Goal: Transaction & Acquisition: Purchase product/service

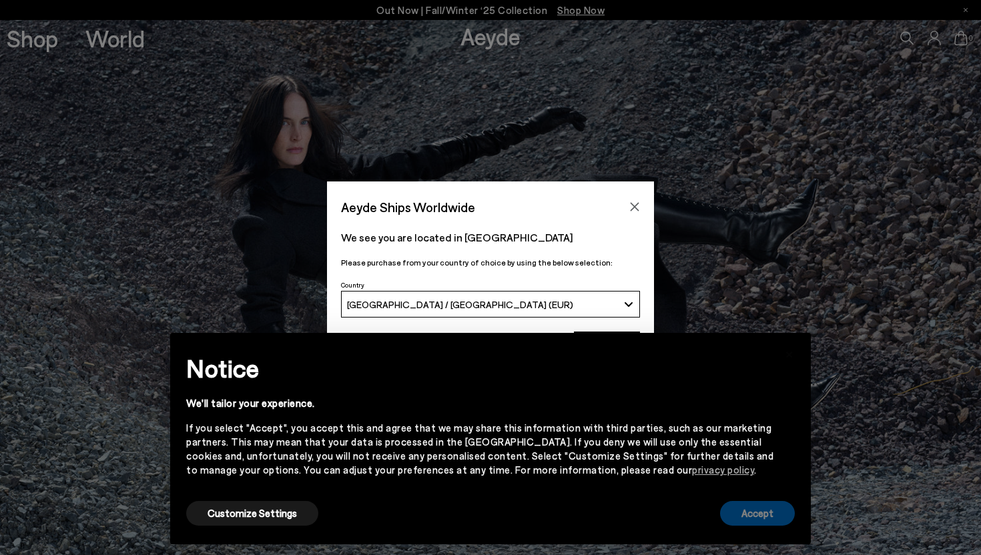
click at [765, 518] on button "Accept" at bounding box center [757, 513] width 75 height 25
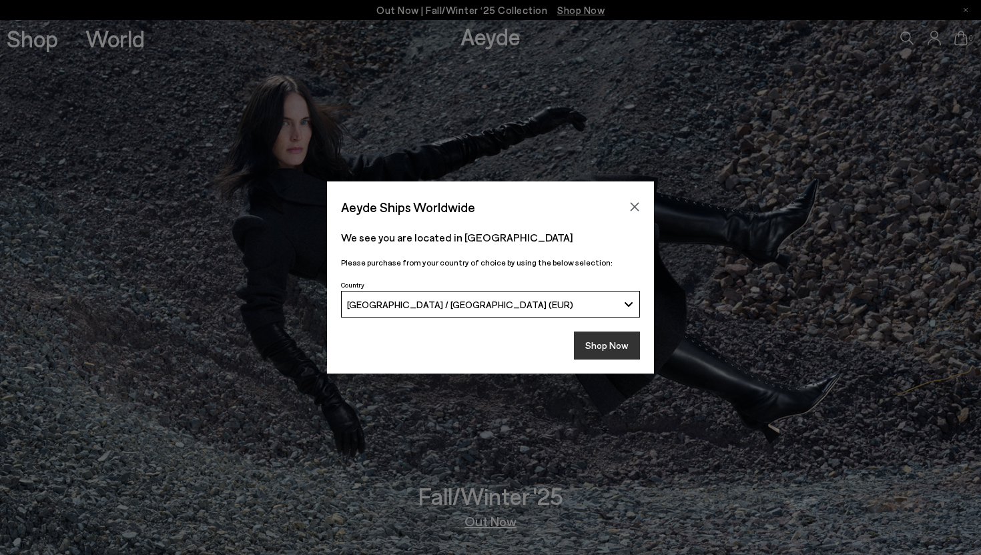
click at [603, 346] on button "Shop Now" at bounding box center [607, 346] width 66 height 28
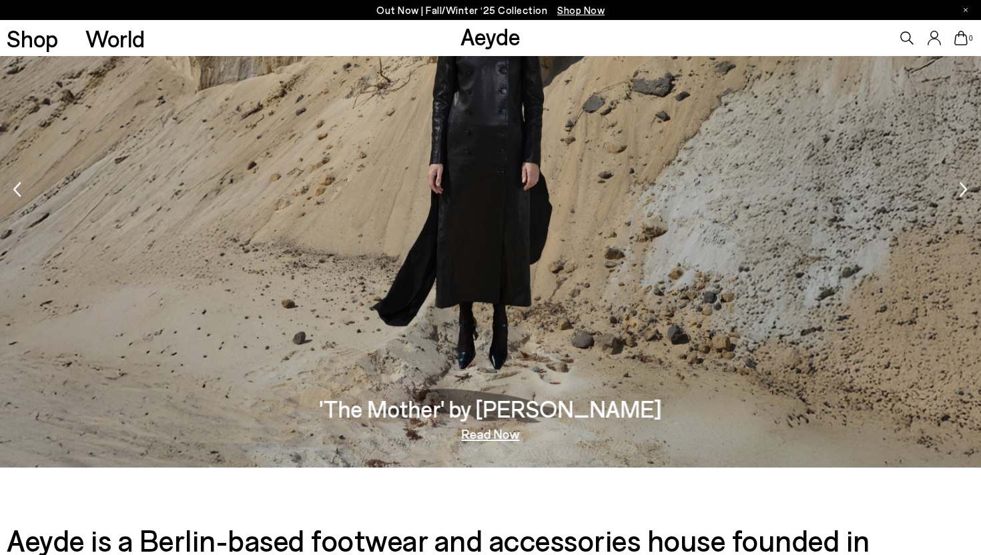
scroll to position [2159, 0]
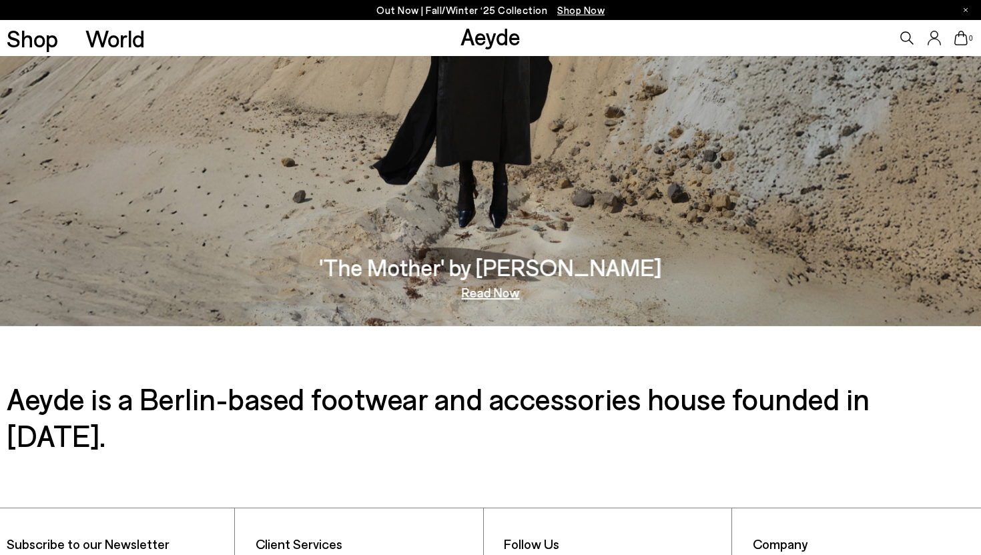
click at [502, 241] on img "1 / 5" at bounding box center [490, 50] width 981 height 552
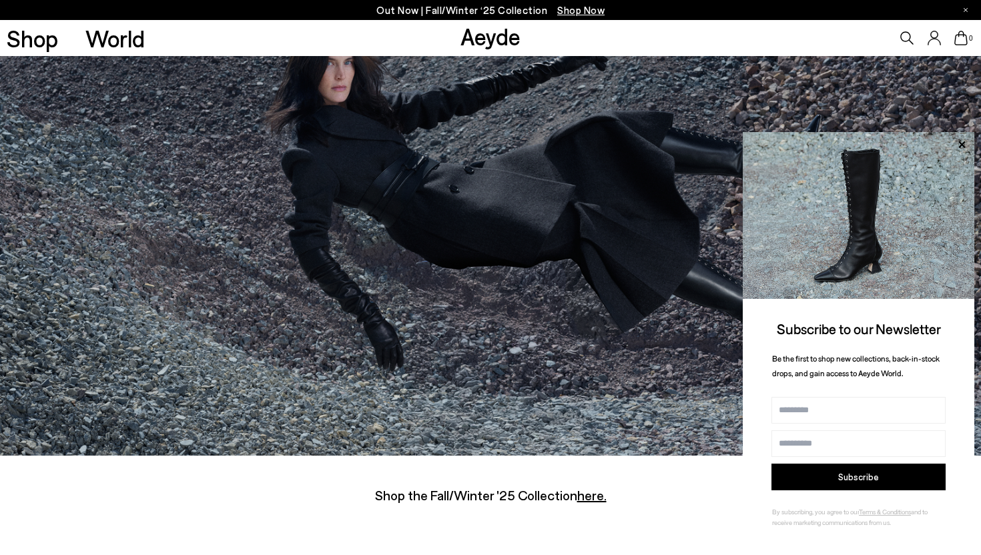
scroll to position [4602, 0]
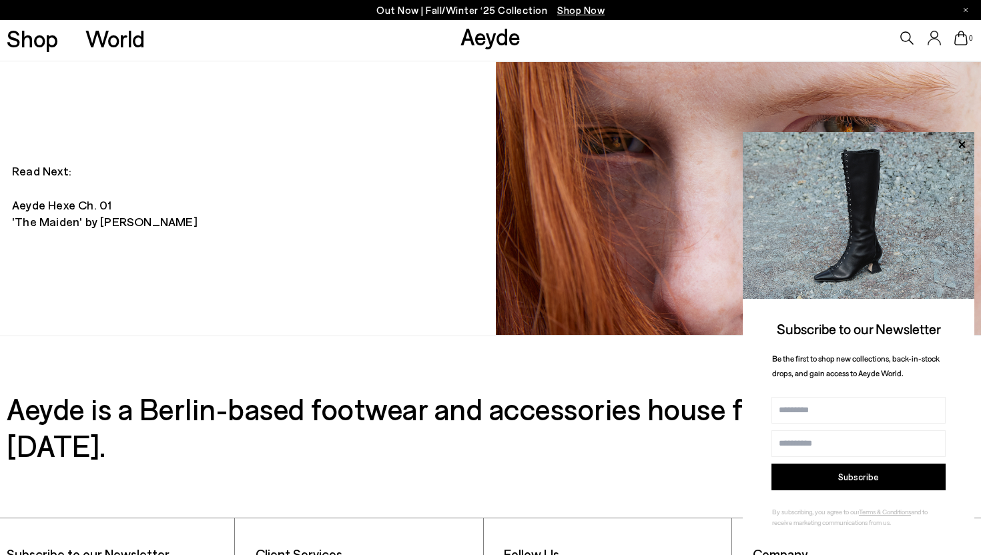
click at [33, 53] on div "Shop World" at bounding box center [72, 38] width 145 height 36
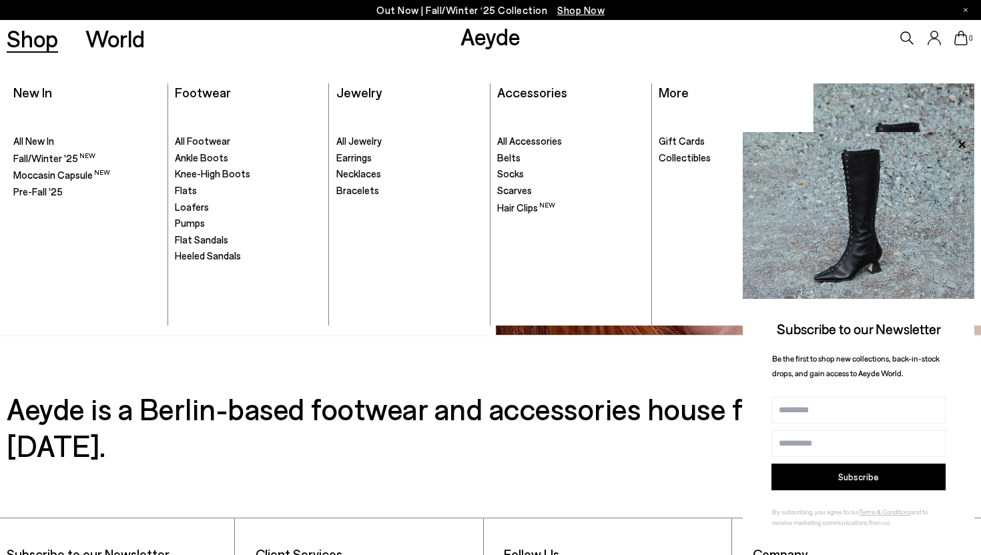
click at [35, 42] on link "Shop" at bounding box center [32, 38] width 51 height 23
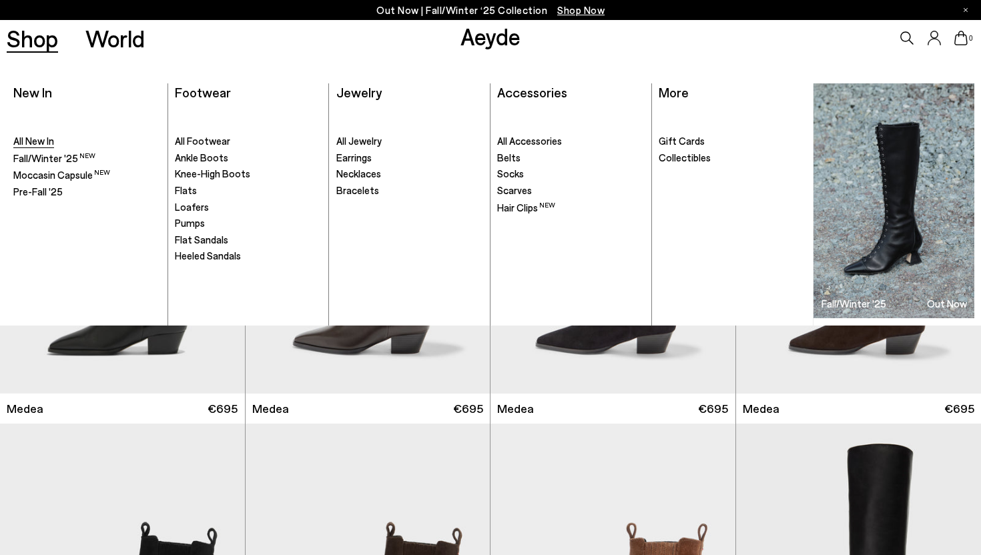
click at [37, 137] on span "All New In" at bounding box center [33, 141] width 41 height 12
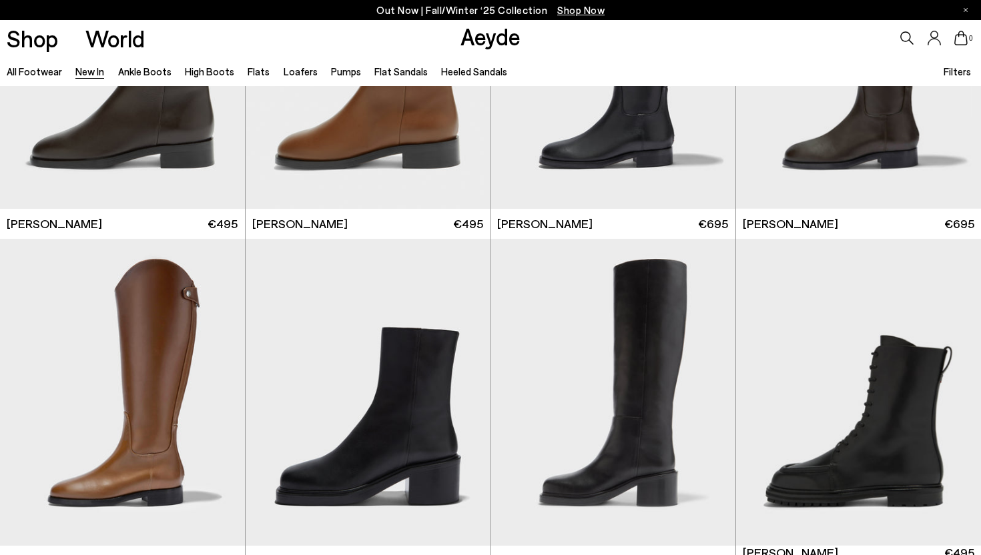
scroll to position [6066, 0]
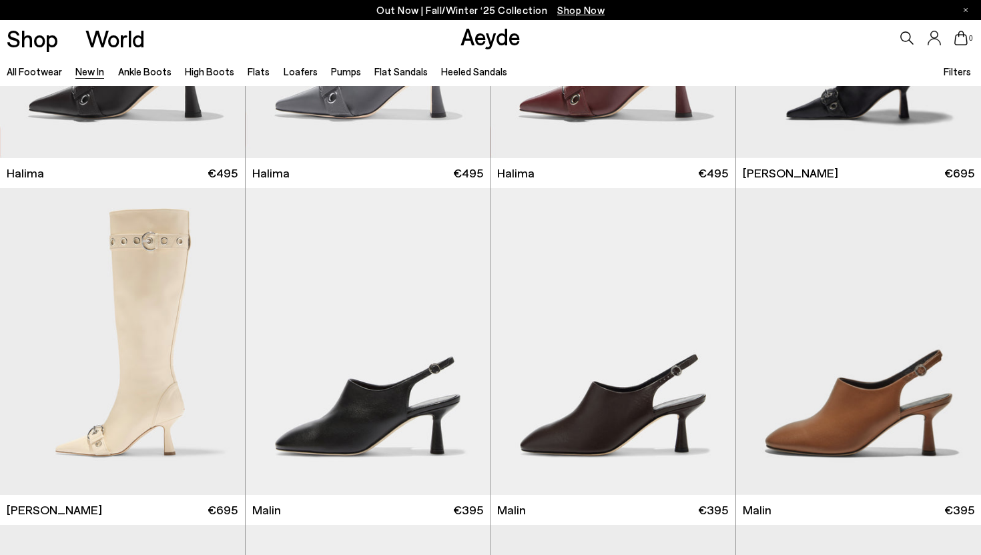
scroll to position [11846, 0]
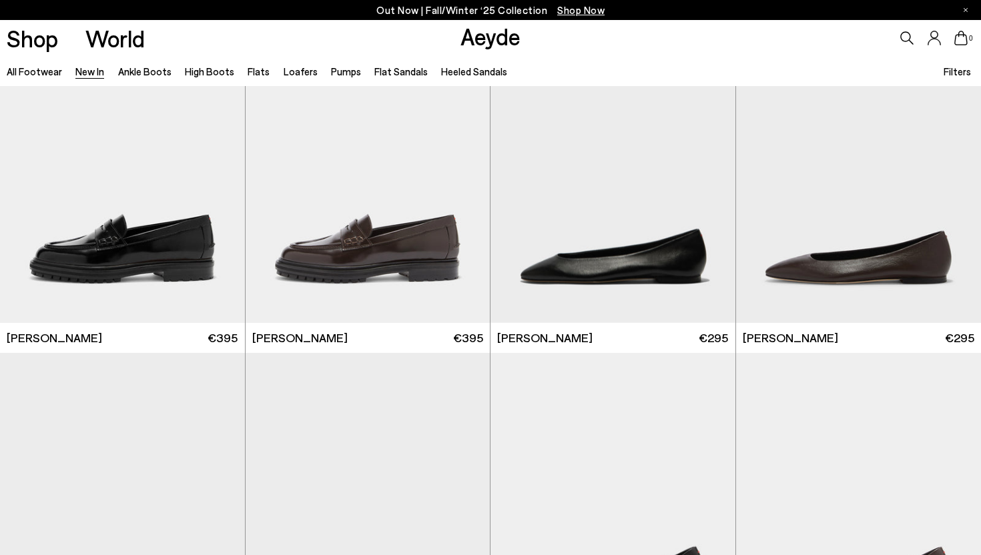
scroll to position [13236, 0]
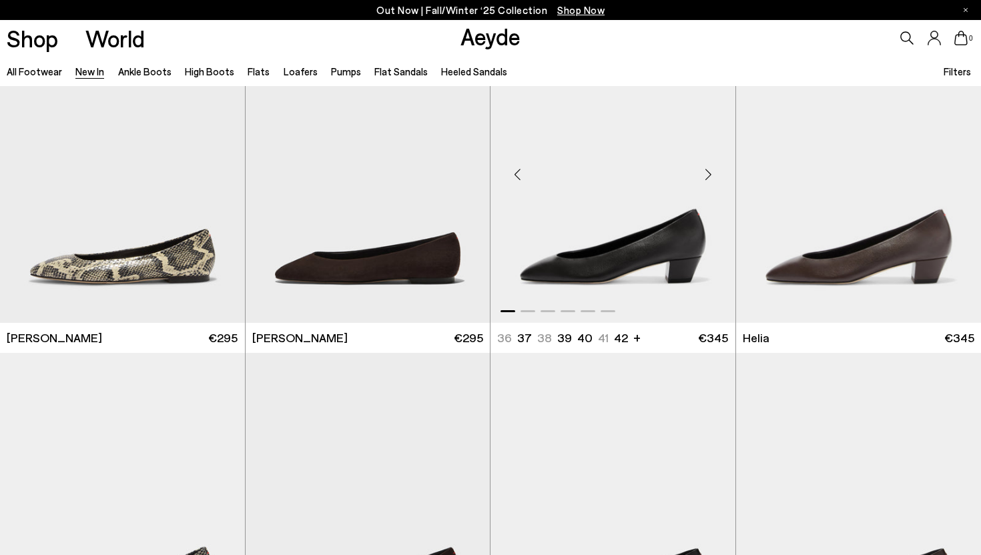
click at [709, 174] on div "Next slide" at bounding box center [709, 175] width 40 height 40
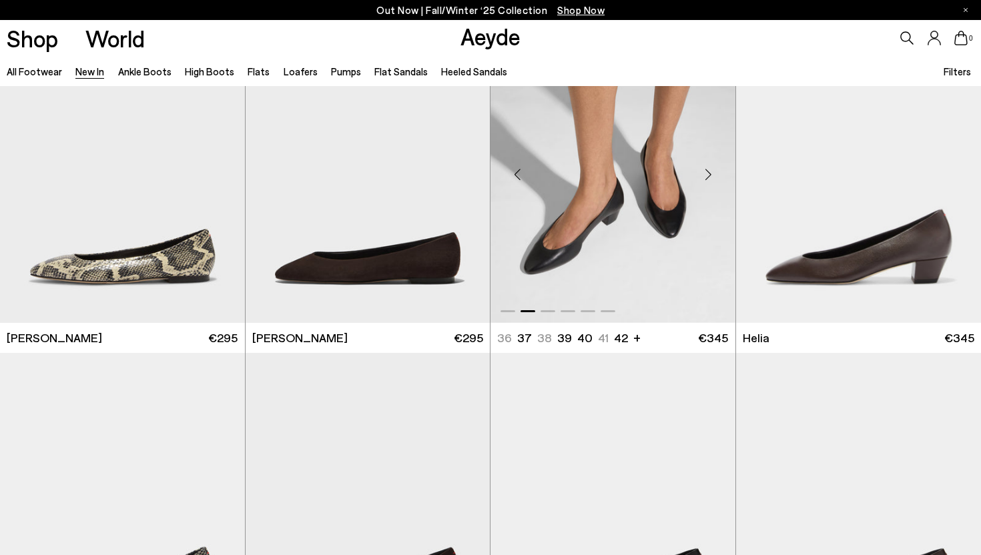
click at [709, 174] on div "Next slide" at bounding box center [709, 175] width 40 height 40
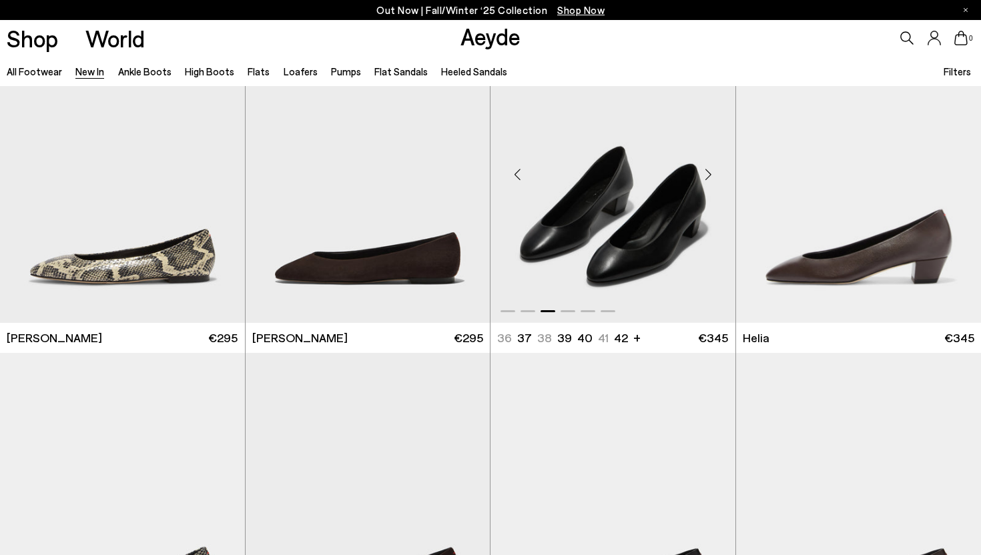
click at [709, 174] on div "Next slide" at bounding box center [709, 175] width 40 height 40
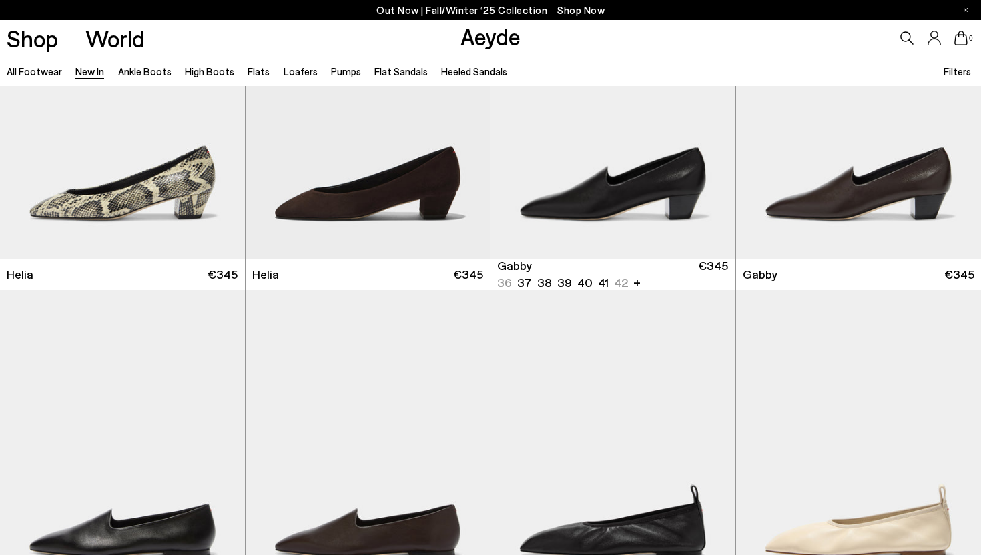
scroll to position [13611, 0]
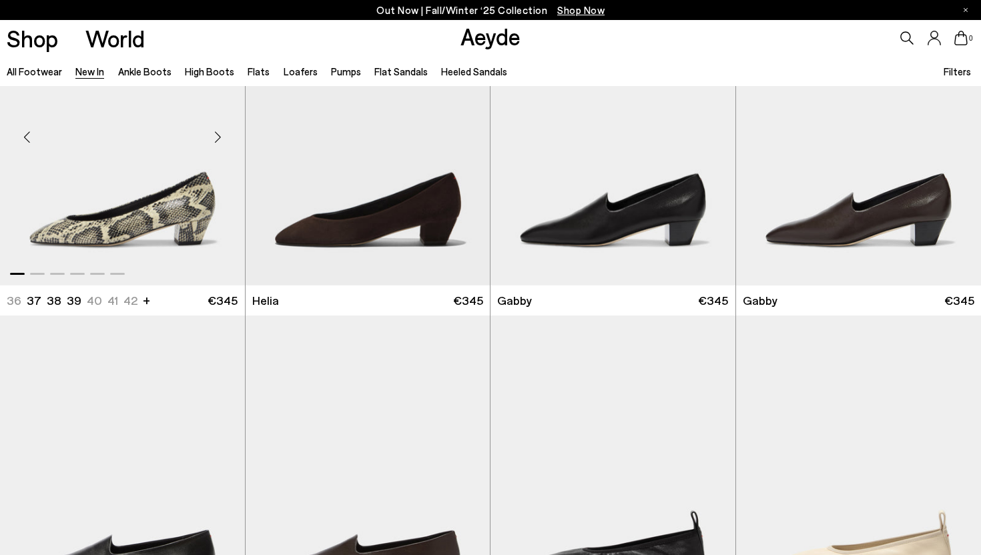
click at [220, 135] on div "Next slide" at bounding box center [218, 137] width 40 height 40
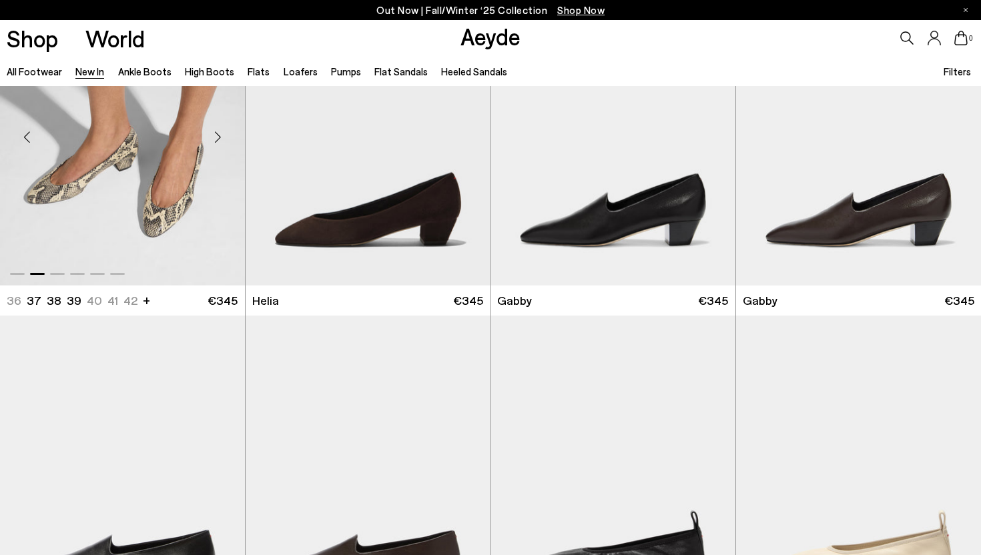
click at [220, 135] on div "Next slide" at bounding box center [218, 137] width 40 height 40
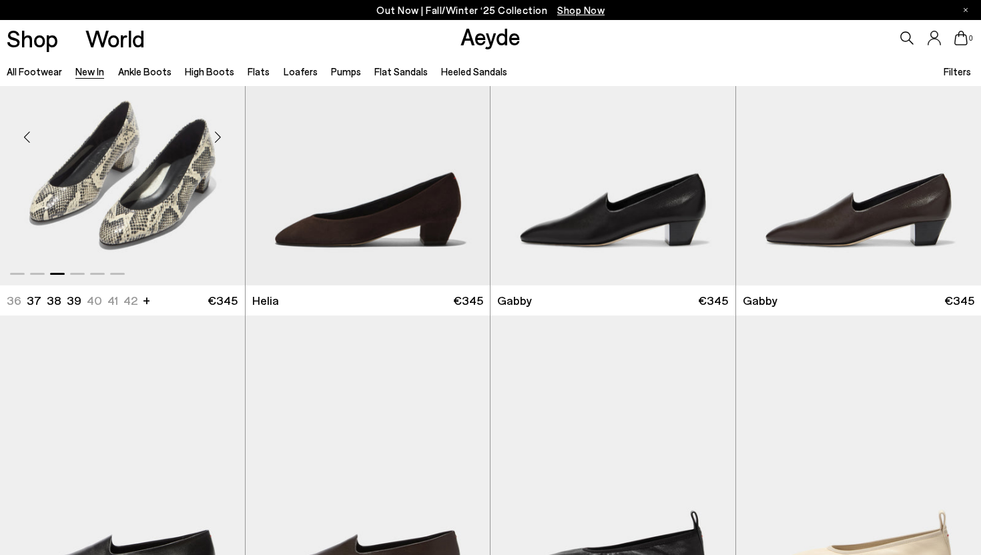
click at [220, 135] on div "Next slide" at bounding box center [218, 137] width 40 height 40
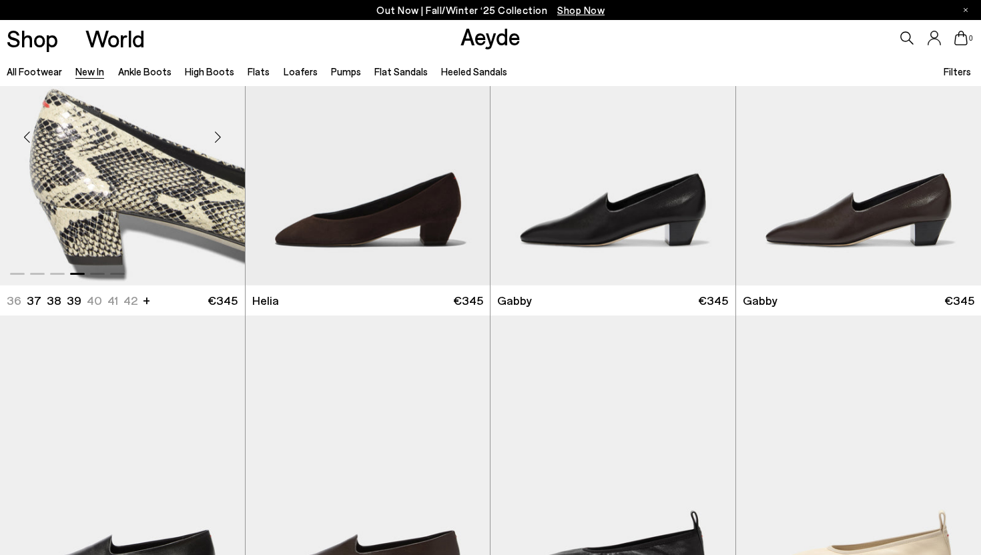
click at [220, 135] on div "Next slide" at bounding box center [218, 137] width 40 height 40
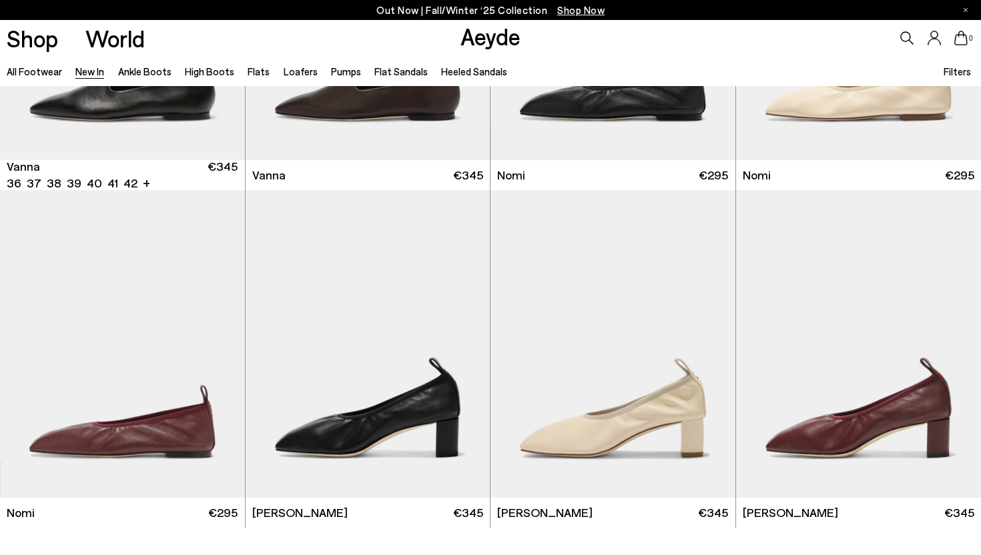
scroll to position [14075, 0]
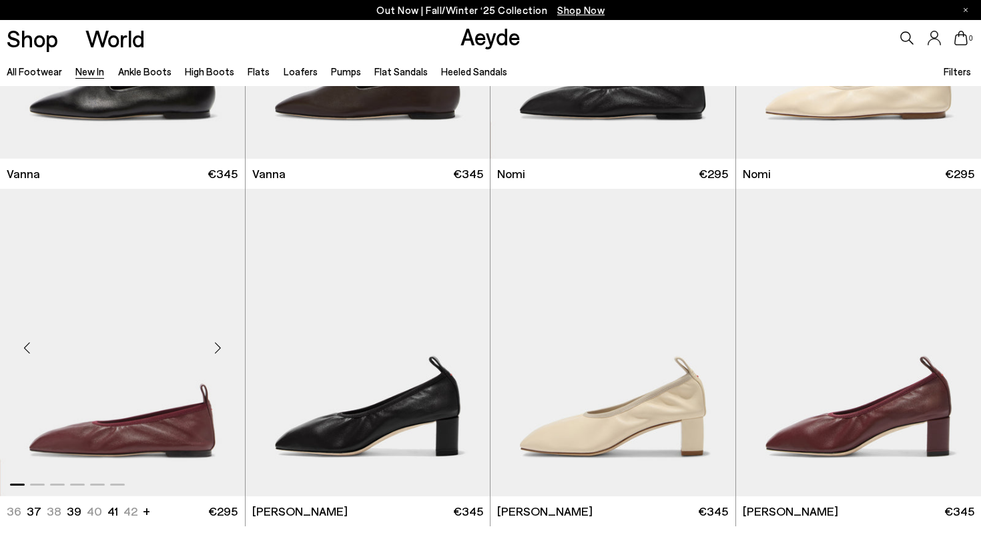
click at [220, 343] on div "Next slide" at bounding box center [218, 348] width 40 height 40
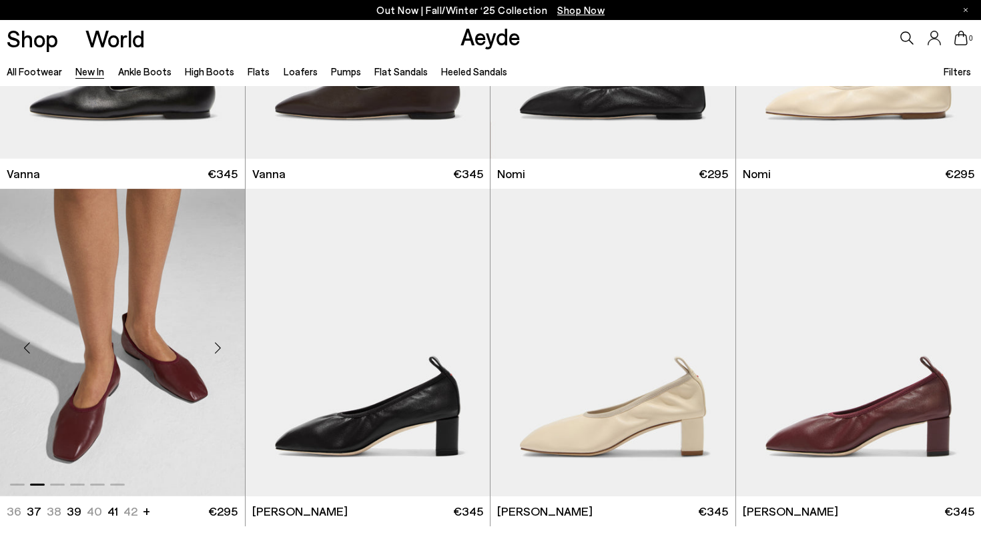
click at [220, 343] on div "Next slide" at bounding box center [218, 348] width 40 height 40
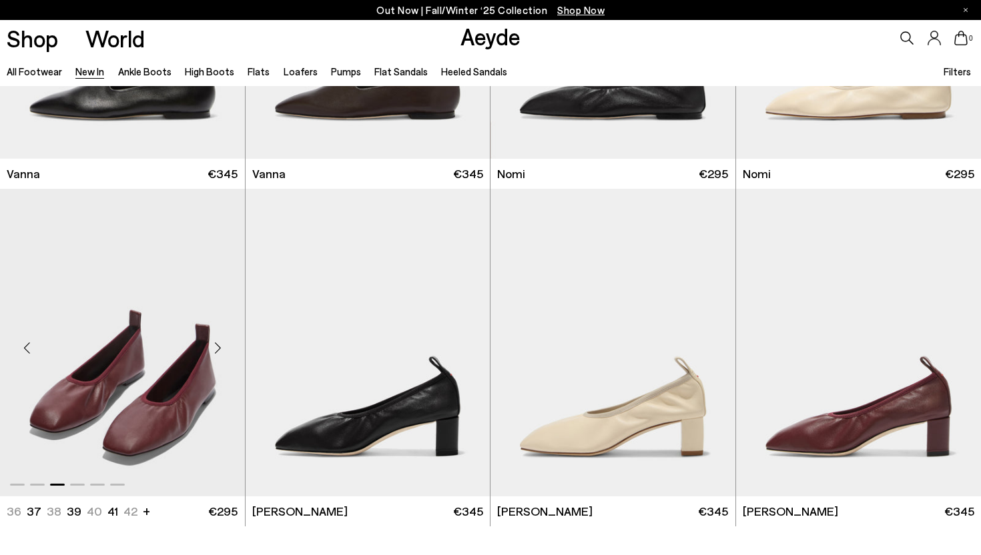
click at [220, 343] on div "Next slide" at bounding box center [218, 348] width 40 height 40
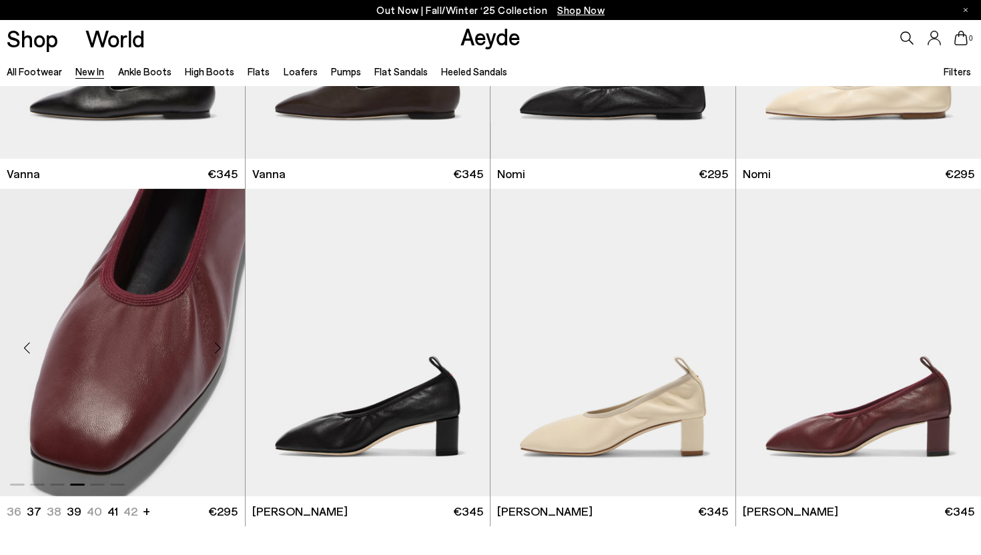
click at [220, 343] on div "Next slide" at bounding box center [218, 348] width 40 height 40
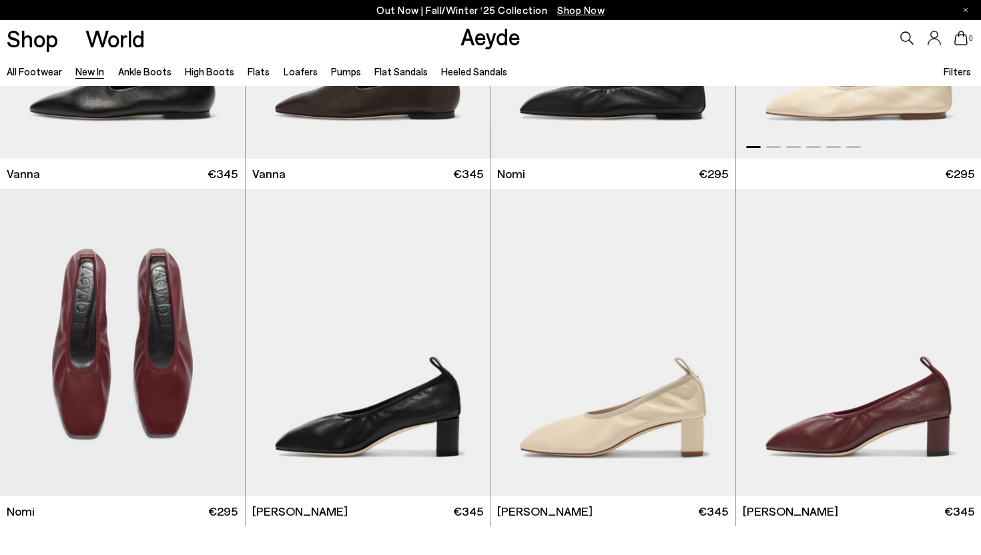
scroll to position [13859, 0]
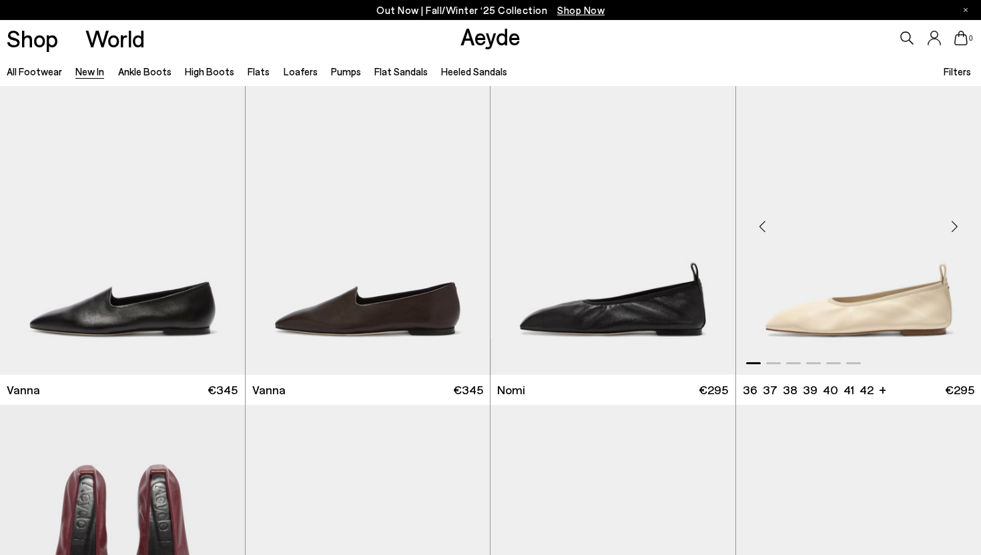
click at [954, 229] on div "Next slide" at bounding box center [954, 226] width 40 height 40
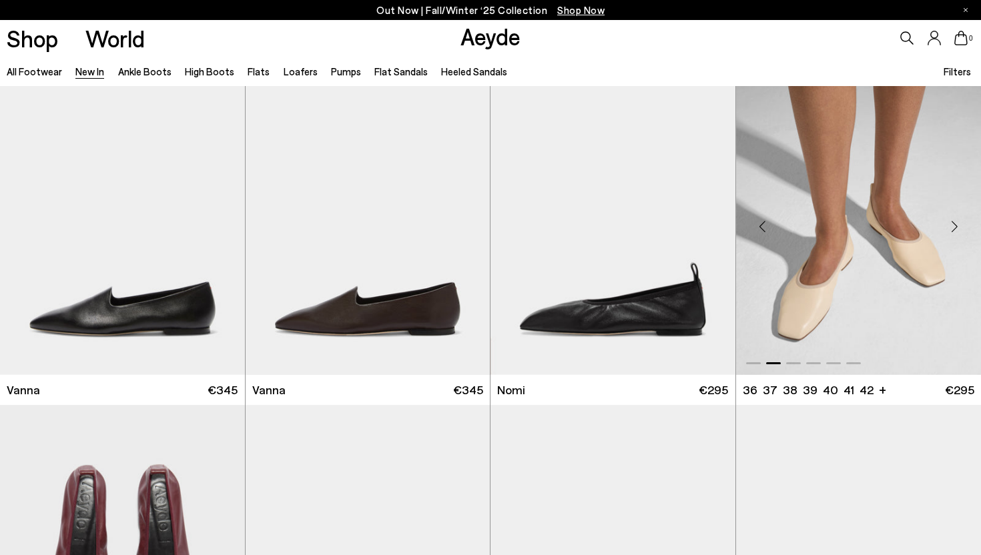
click at [954, 229] on div "Next slide" at bounding box center [954, 226] width 40 height 40
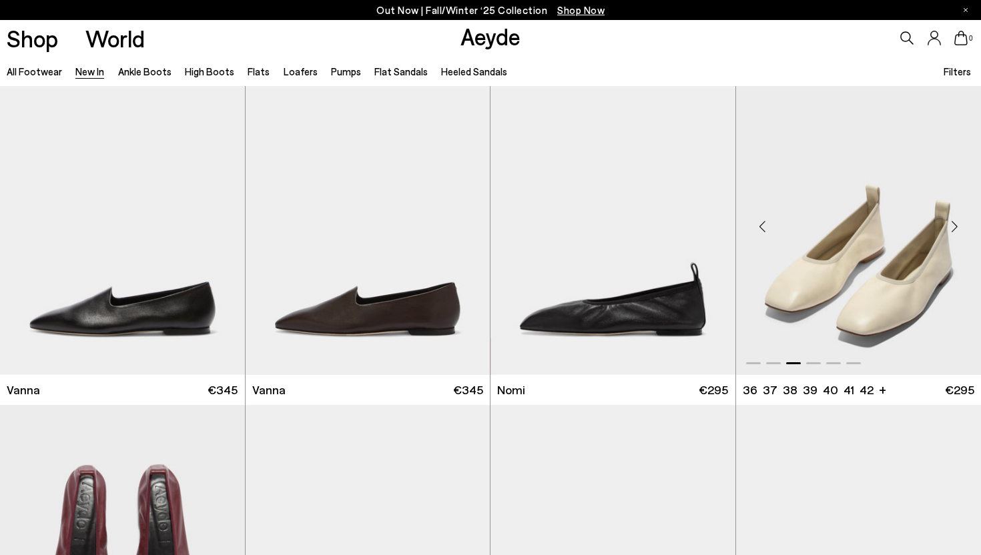
click at [954, 229] on div "Next slide" at bounding box center [954, 226] width 40 height 40
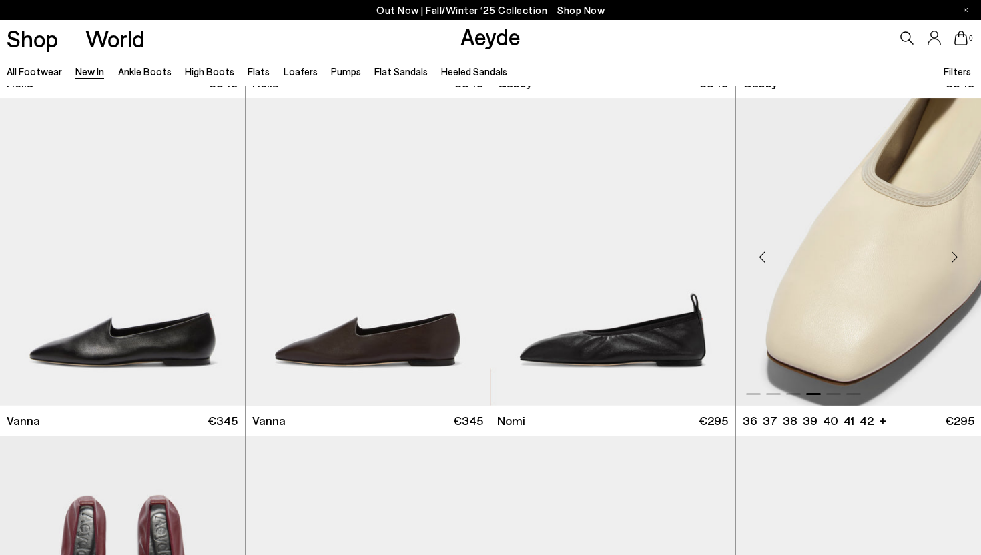
scroll to position [13800, 0]
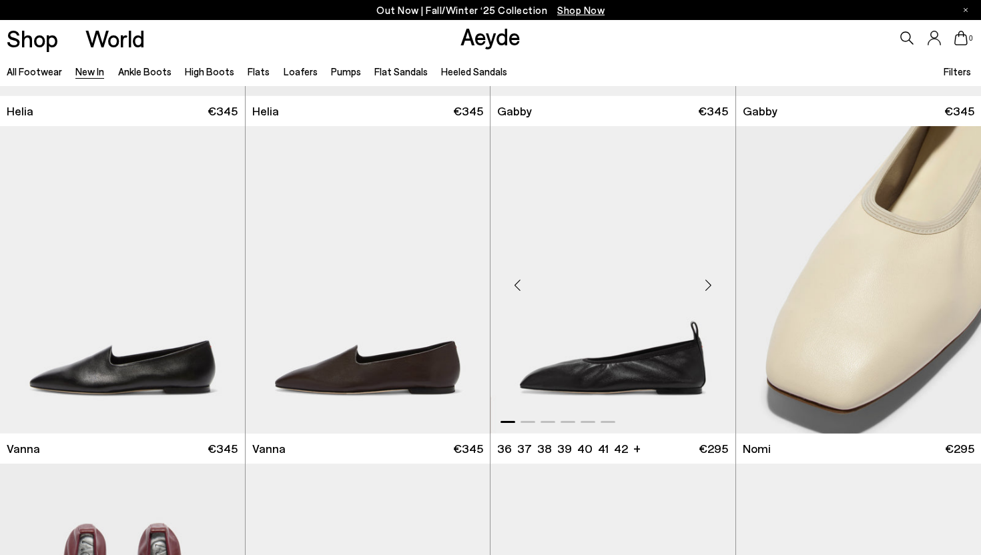
click at [712, 271] on div "Next slide" at bounding box center [709, 285] width 40 height 40
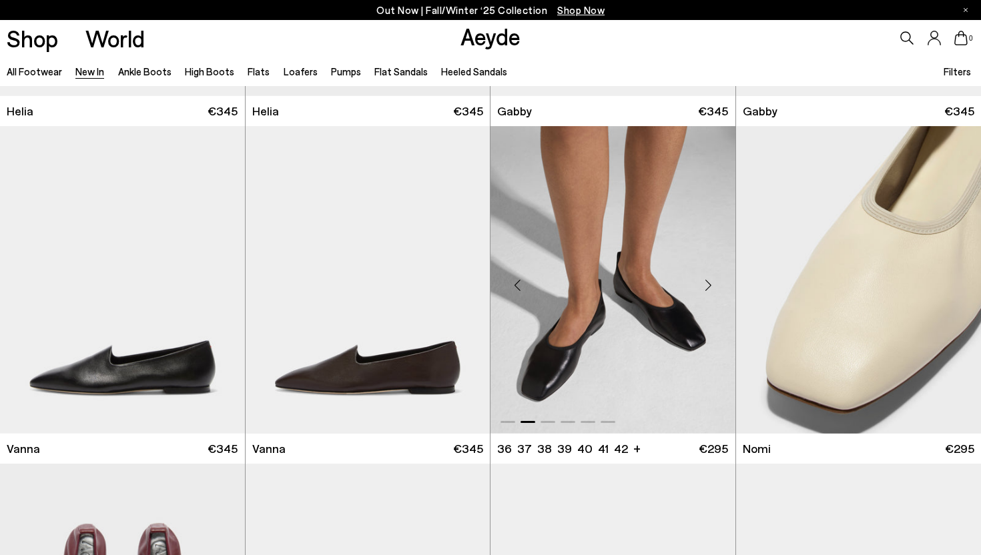
click at [712, 271] on div "Next slide" at bounding box center [709, 285] width 40 height 40
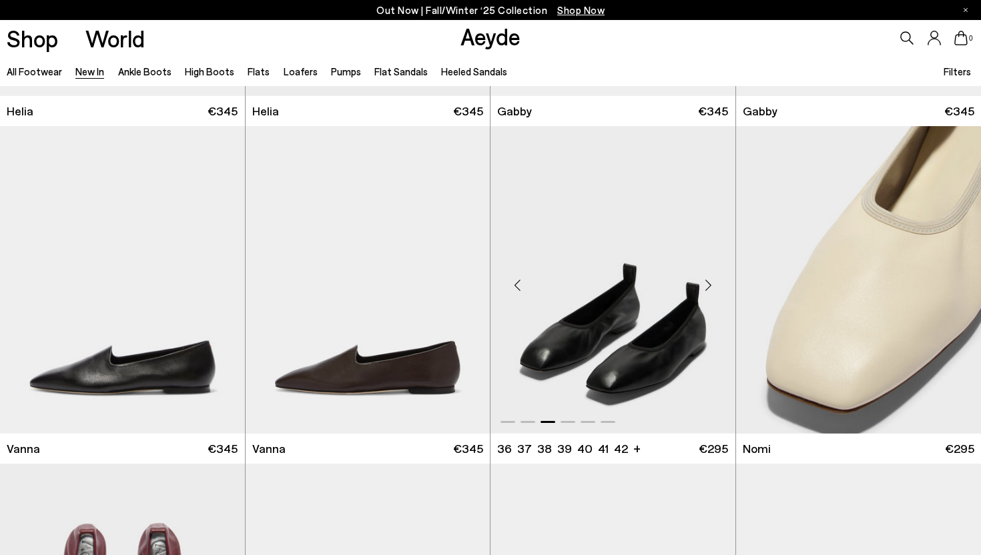
click at [712, 271] on div "Next slide" at bounding box center [709, 285] width 40 height 40
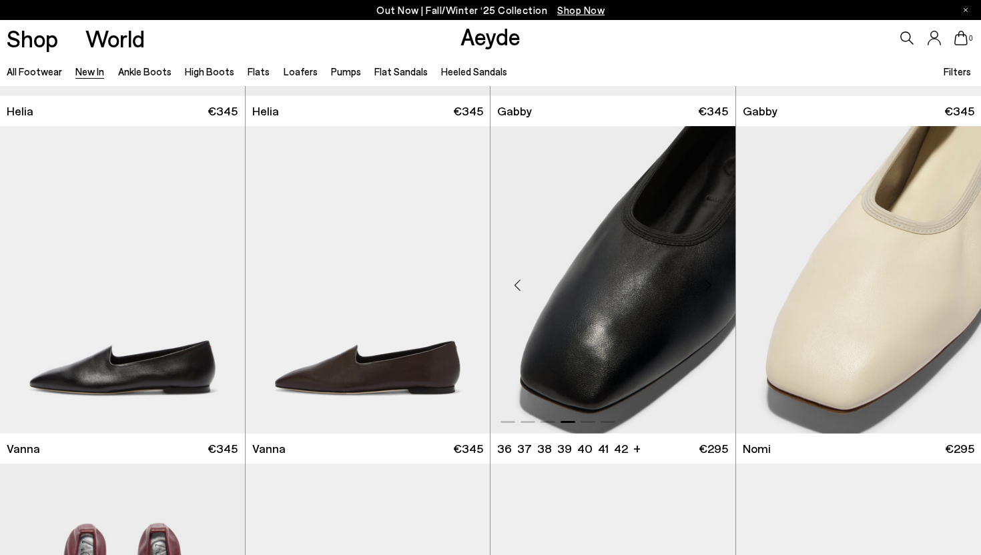
click at [712, 271] on div "Next slide" at bounding box center [709, 285] width 40 height 40
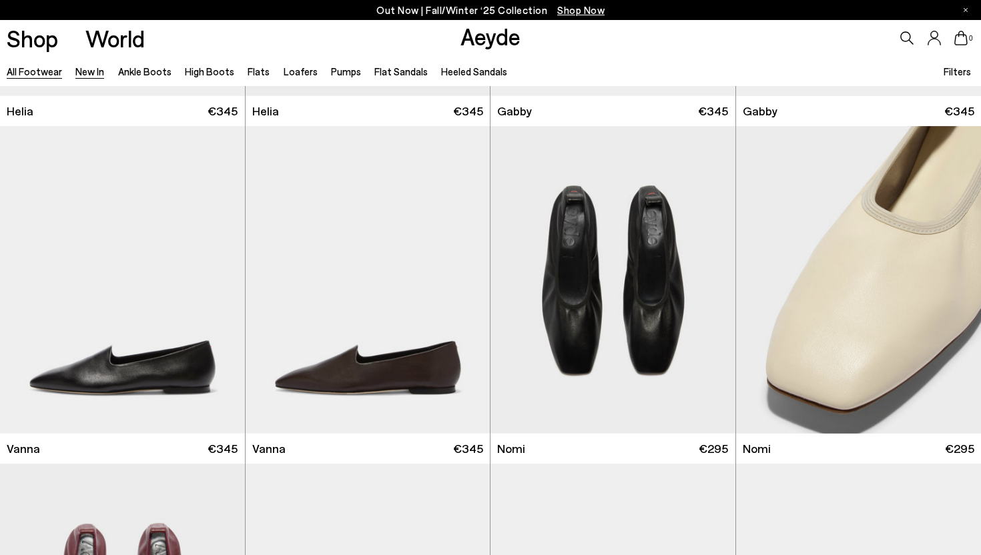
click at [36, 70] on link "All Footwear" at bounding box center [34, 71] width 55 height 12
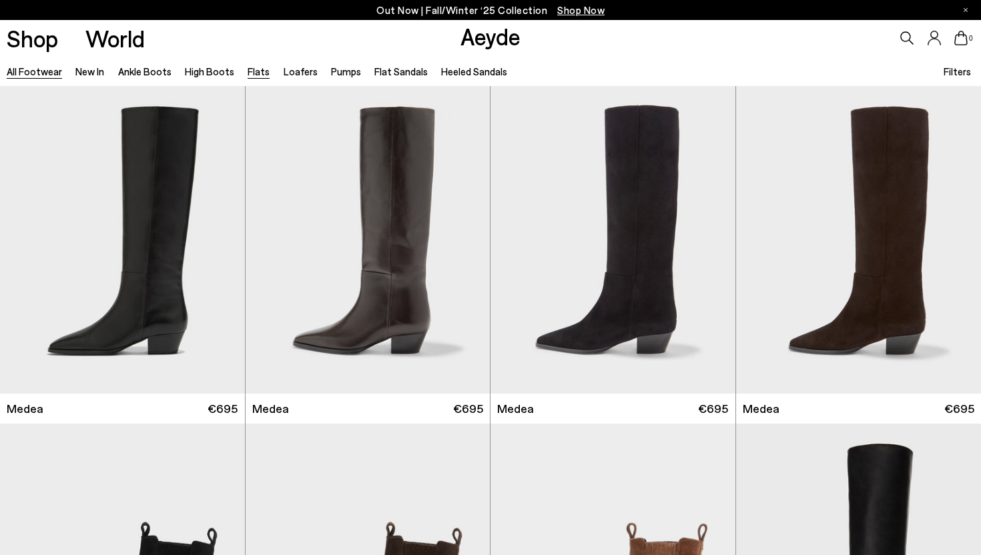
click at [254, 69] on link "Flats" at bounding box center [259, 71] width 22 height 12
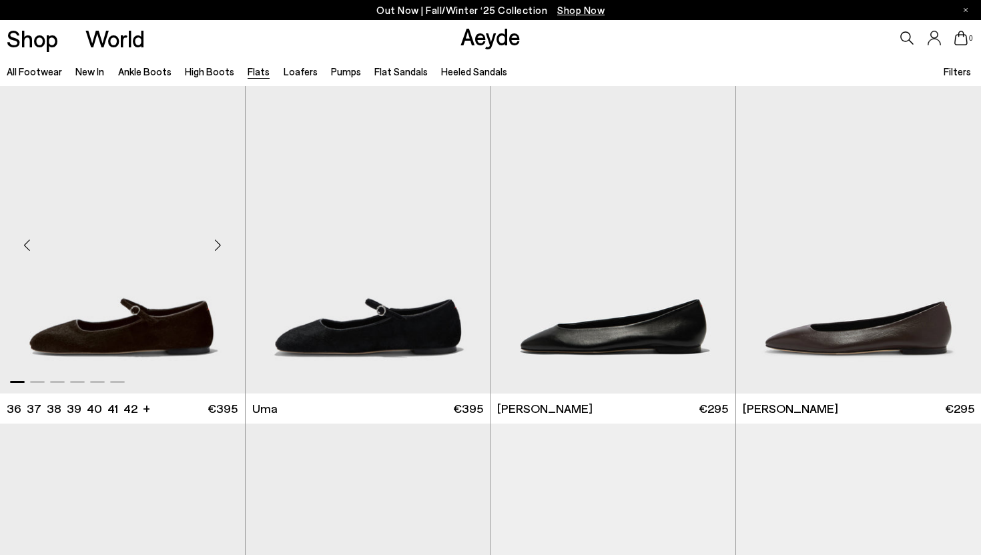
click at [120, 191] on img "1 / 6" at bounding box center [122, 240] width 245 height 308
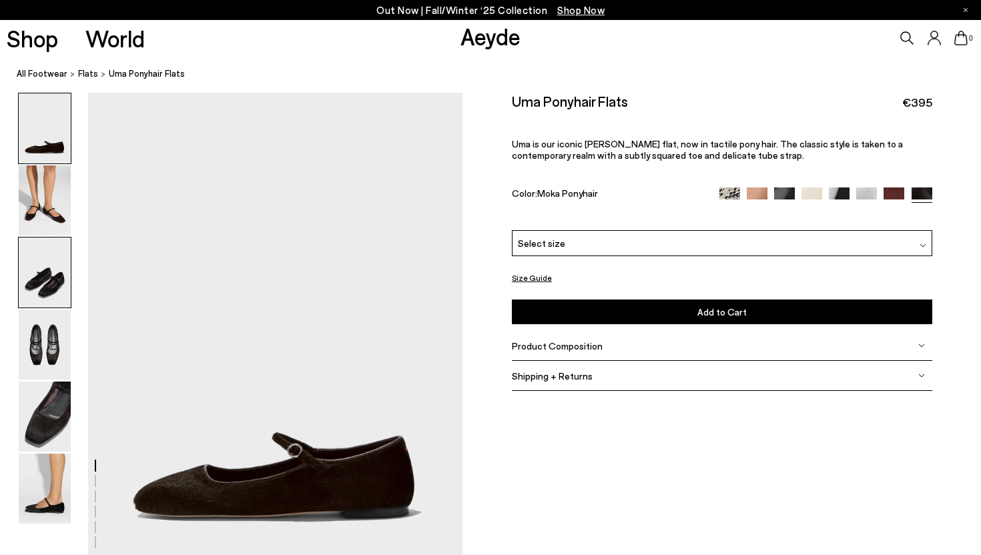
click at [35, 284] on img at bounding box center [45, 273] width 52 height 70
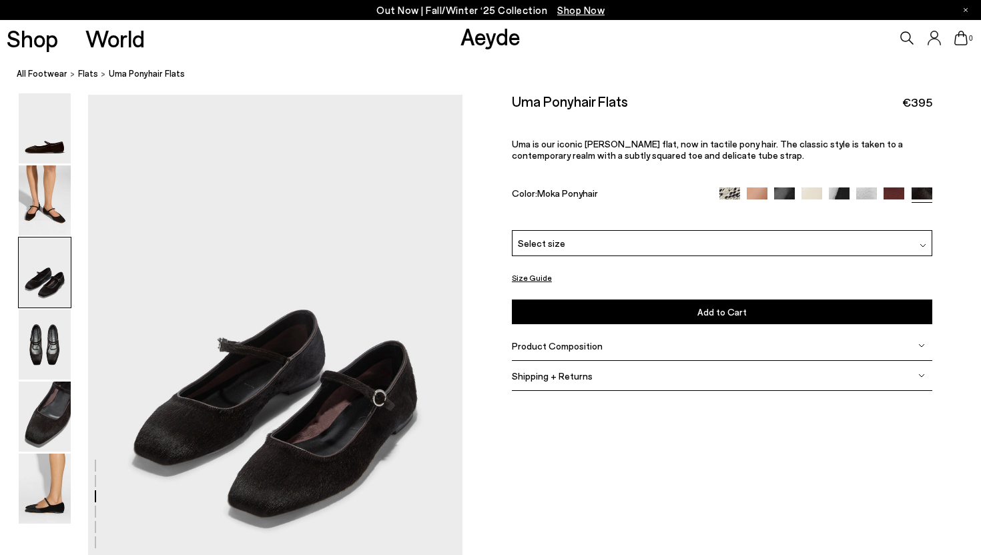
scroll to position [1004, 0]
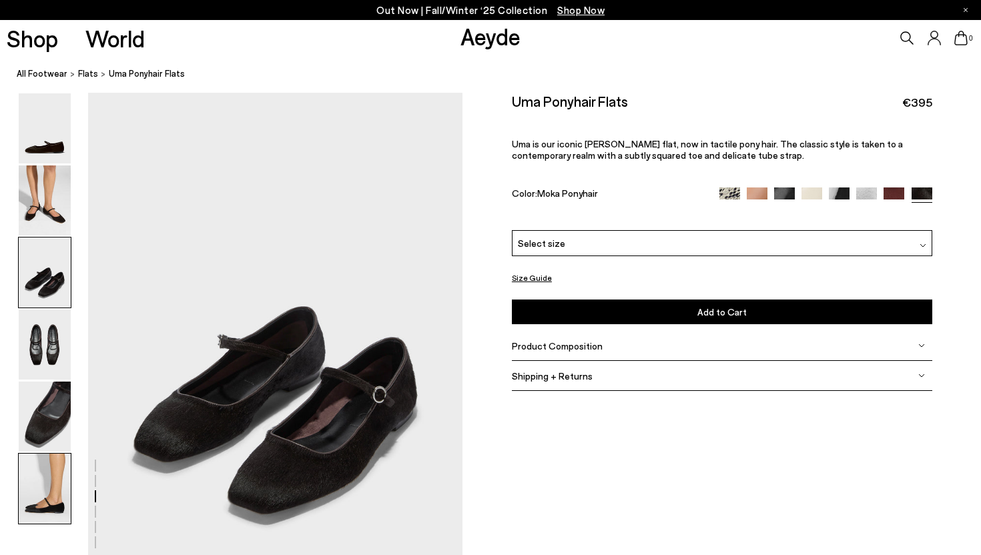
click at [55, 485] on img at bounding box center [45, 489] width 52 height 70
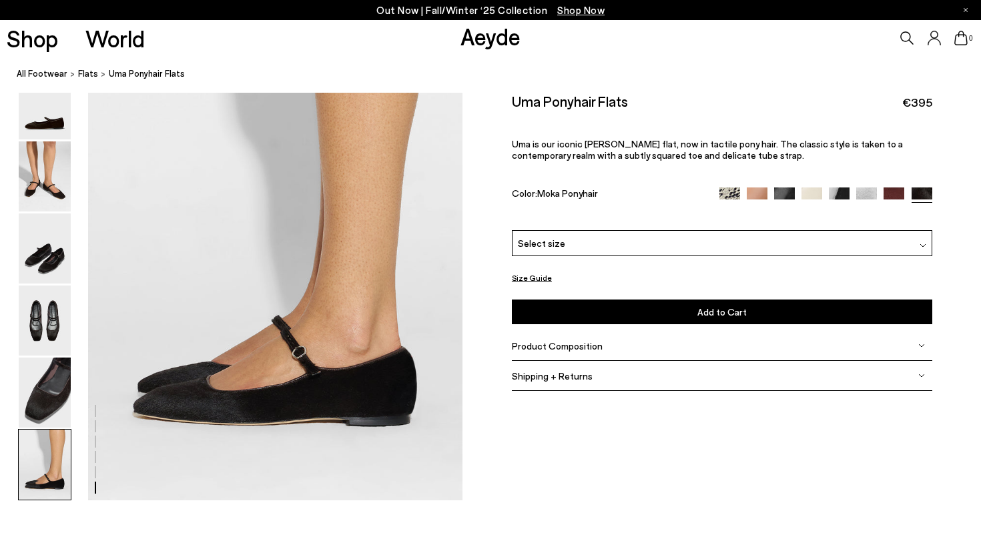
scroll to position [2601, 0]
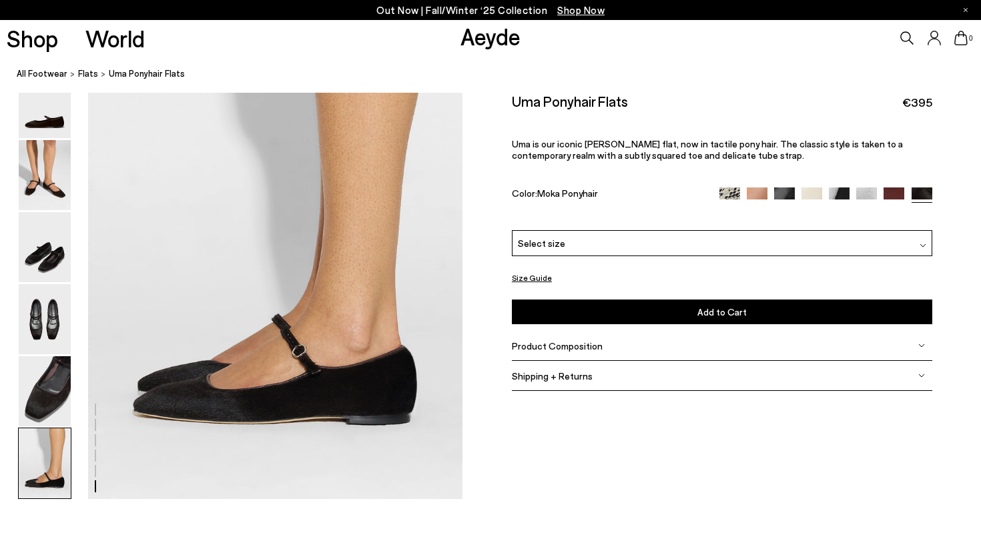
click at [732, 194] on img at bounding box center [729, 198] width 21 height 21
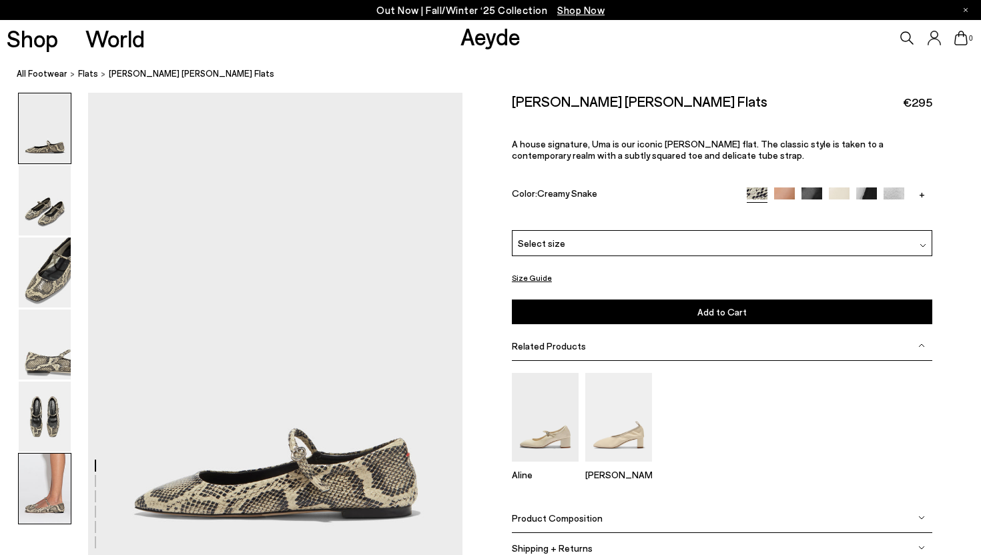
click at [39, 488] on img at bounding box center [45, 489] width 52 height 70
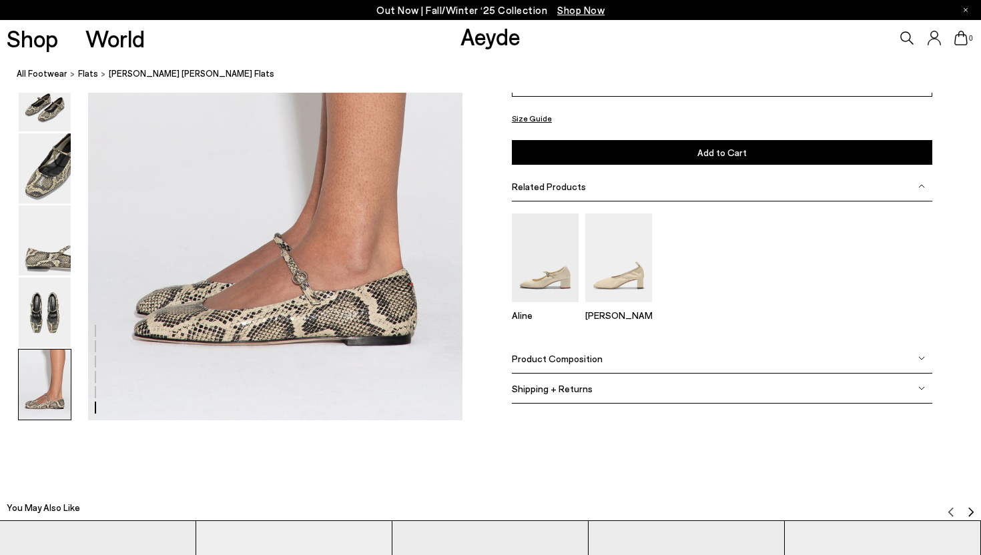
scroll to position [2474, 0]
